Goal: Information Seeking & Learning: Learn about a topic

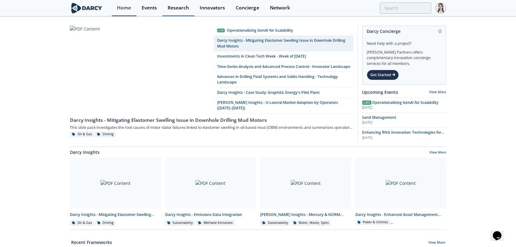
click at [173, 9] on div "Research" at bounding box center [177, 7] width 21 height 5
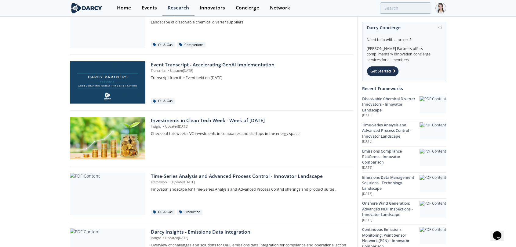
scroll to position [34, 0]
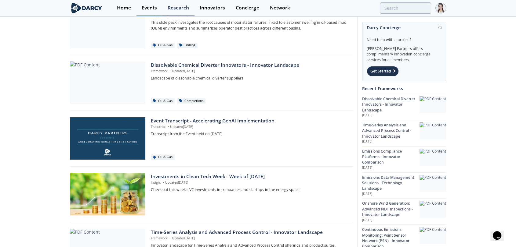
click at [156, 9] on div "Events" at bounding box center [149, 7] width 15 height 5
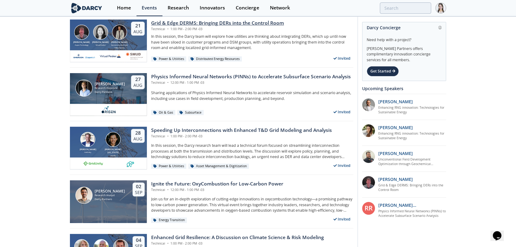
scroll to position [305, 0]
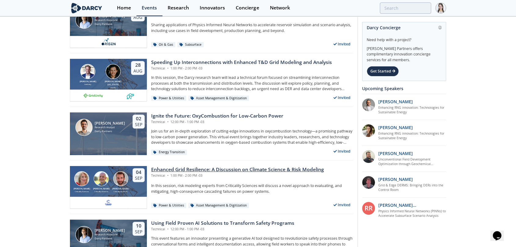
click at [185, 167] on div "Enhanced Grid Resilience: A Discussion on Climate Science & Risk Modeling" at bounding box center [237, 169] width 173 height 7
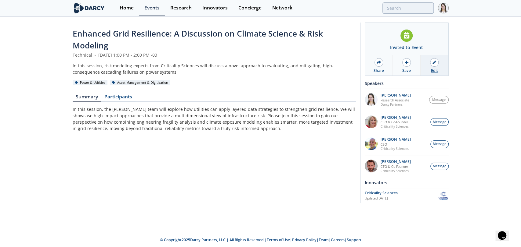
click at [430, 68] on link "Edit" at bounding box center [433, 65] width 27 height 20
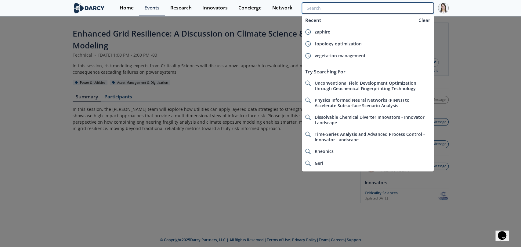
click at [400, 5] on input "search" at bounding box center [367, 7] width 131 height 11
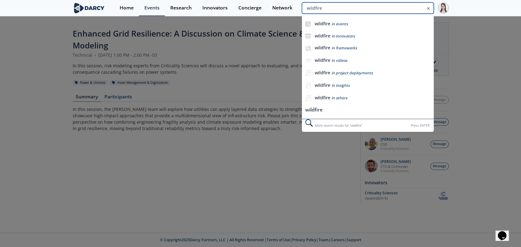
type input "wildfire"
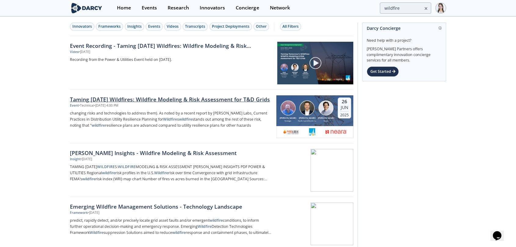
click at [171, 100] on div "Taming Tomorrow’s Wildfires: Wildfire Modeling & Risk Assessment for T&D Grids" at bounding box center [171, 99] width 202 height 8
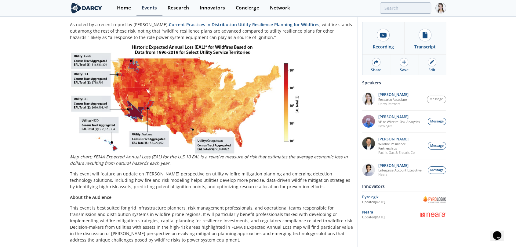
scroll to position [195, 0]
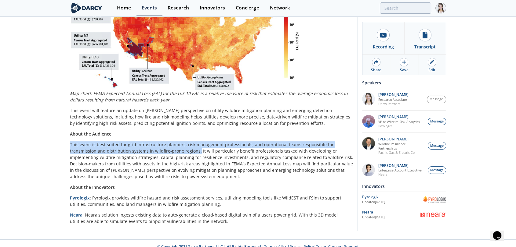
drag, startPoint x: 70, startPoint y: 139, endPoint x: 170, endPoint y: 143, distance: 99.2
click at [170, 143] on p "This event is best suited for grid infrastructure planners, risk management pro…" at bounding box center [211, 161] width 283 height 38
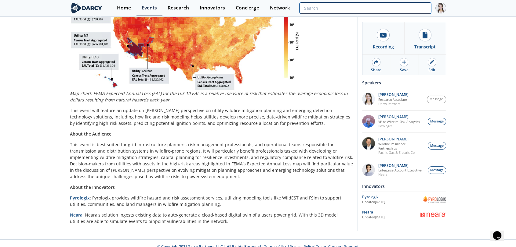
click at [393, 9] on input "search" at bounding box center [364, 7] width 131 height 11
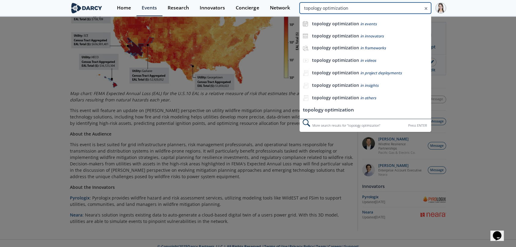
type input "topology optimization"
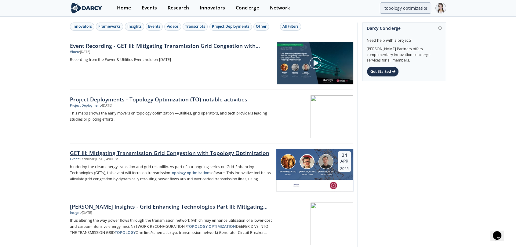
click at [149, 154] on div "GET III: Mitigating Transmission Grid Congestion with Topology Optimization" at bounding box center [171, 153] width 202 height 8
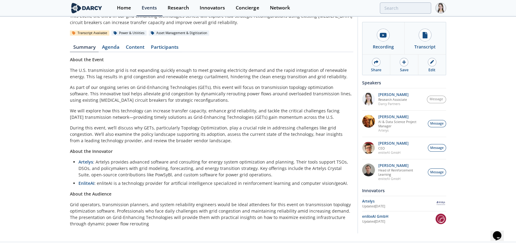
scroll to position [59, 0]
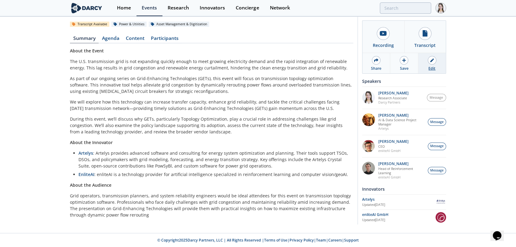
click at [431, 69] on div "Edit" at bounding box center [431, 68] width 7 height 5
click at [400, 7] on input "search" at bounding box center [364, 7] width 131 height 11
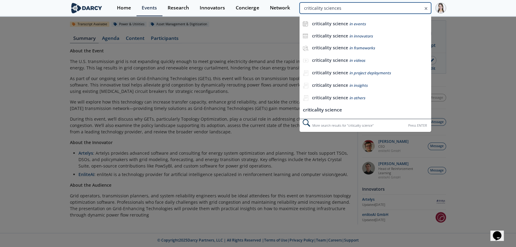
type input "criticality sciences"
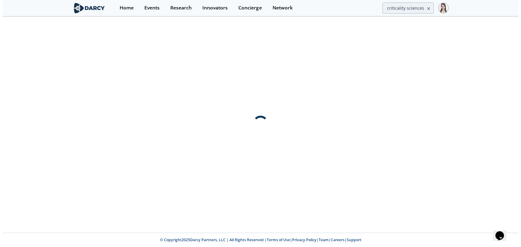
scroll to position [0, 0]
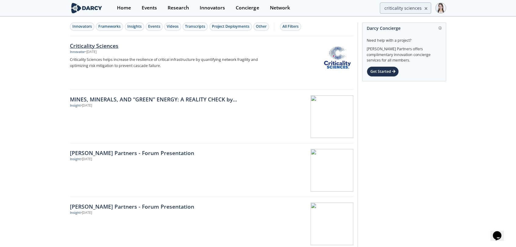
click at [106, 47] on div "Criticality Sciences" at bounding box center [171, 46] width 202 height 8
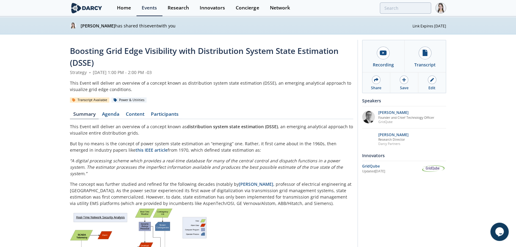
drag, startPoint x: 144, startPoint y: 113, endPoint x: 232, endPoint y: 113, distance: 87.6
click at [144, 113] on link "Content" at bounding box center [134, 115] width 25 height 7
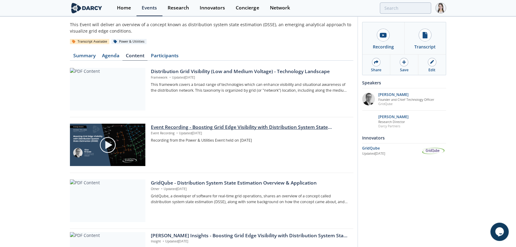
scroll to position [113, 0]
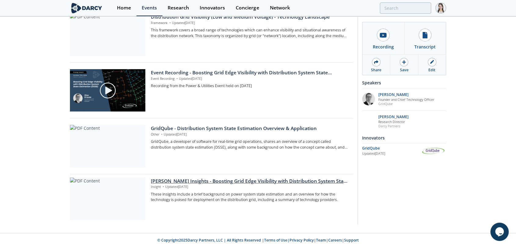
click at [173, 183] on div "Darcy Insights - Boosting Grid Edge Visibility with Distribution System State E…" at bounding box center [250, 181] width 198 height 7
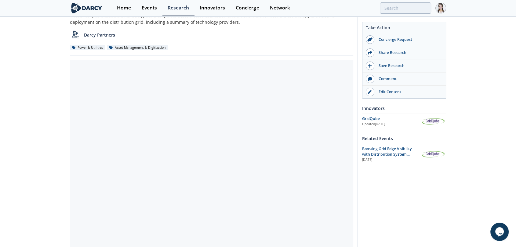
scroll to position [68, 0]
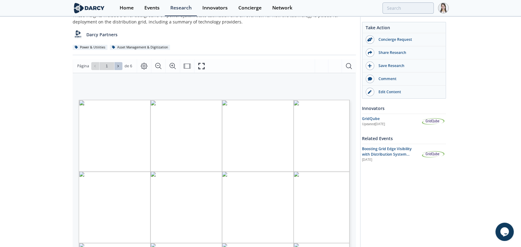
click at [119, 64] on span at bounding box center [118, 66] width 4 height 4
type input "2"
click at [119, 64] on span at bounding box center [118, 66] width 4 height 4
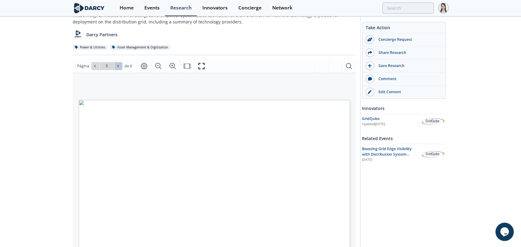
click at [119, 64] on span at bounding box center [118, 66] width 4 height 4
type input "6"
click at [119, 64] on div "Ir a la página 6" at bounding box center [106, 66] width 31 height 8
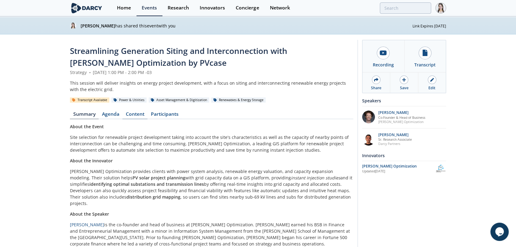
click at [131, 113] on link "Content" at bounding box center [134, 115] width 25 height 7
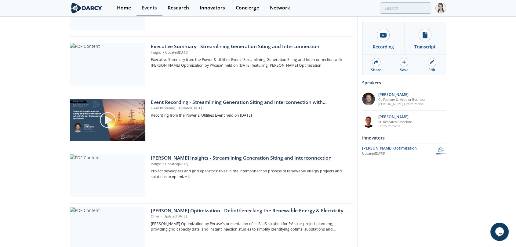
scroll to position [225, 0]
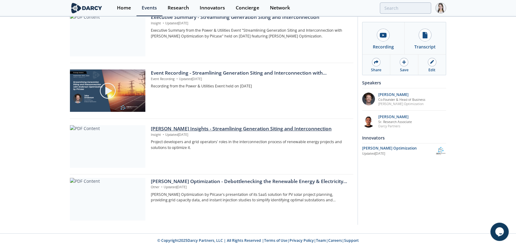
click at [158, 130] on div "Darcy Insights - Streamlining Generation Siting and Interconnection" at bounding box center [250, 128] width 198 height 7
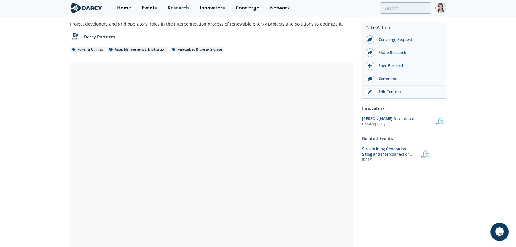
scroll to position [68, 0]
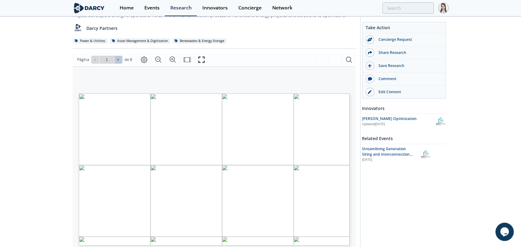
click at [115, 56] on button at bounding box center [118, 60] width 8 height 8
type input "2"
click at [115, 56] on button at bounding box center [118, 60] width 8 height 8
type input "3"
click at [115, 56] on button at bounding box center [118, 60] width 8 height 8
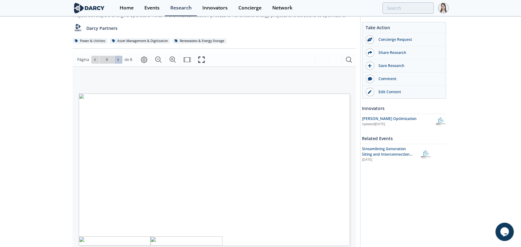
click at [116, 58] on span at bounding box center [118, 60] width 4 height 4
click at [115, 56] on div "Ir a la página 8" at bounding box center [106, 60] width 31 height 8
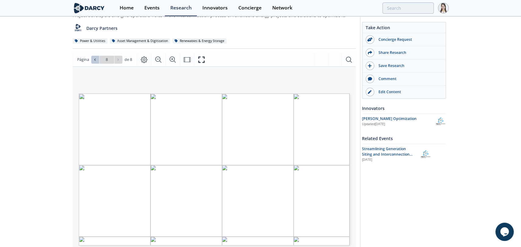
click at [94, 58] on icon at bounding box center [95, 60] width 4 height 4
type input "5"
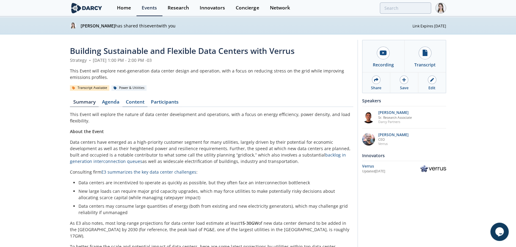
click at [142, 101] on link "Content" at bounding box center [134, 103] width 25 height 7
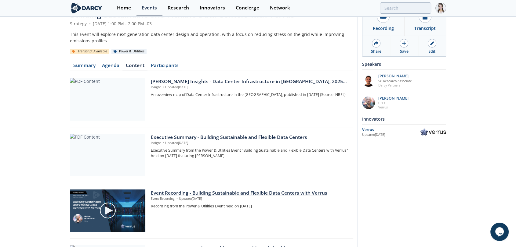
scroll to position [135, 0]
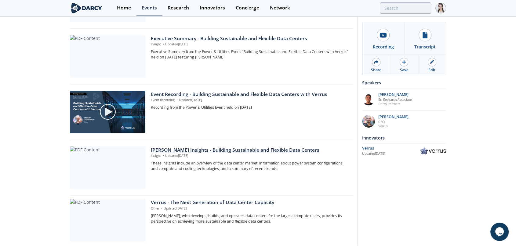
click at [111, 164] on div at bounding box center [107, 168] width 75 height 43
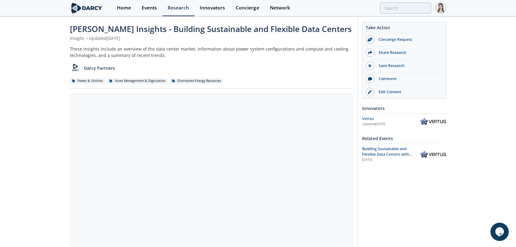
scroll to position [34, 0]
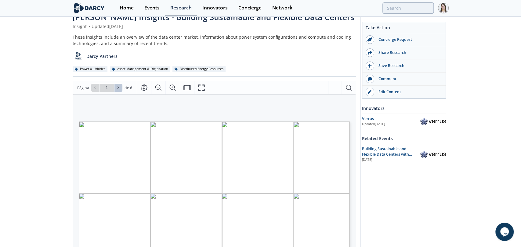
click at [119, 90] on span at bounding box center [118, 88] width 4 height 4
type input "2"
click at [119, 90] on span at bounding box center [118, 88] width 4 height 4
click at [120, 90] on button at bounding box center [118, 88] width 8 height 8
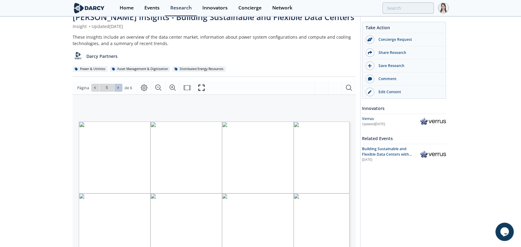
click at [121, 90] on button at bounding box center [118, 88] width 8 height 8
type input "6"
click at [121, 90] on div "Ir a la página 6" at bounding box center [106, 88] width 31 height 8
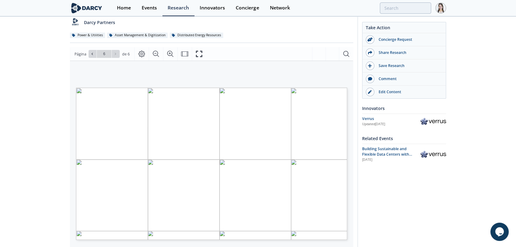
scroll to position [0, 0]
